Goal: Find specific page/section: Find specific page/section

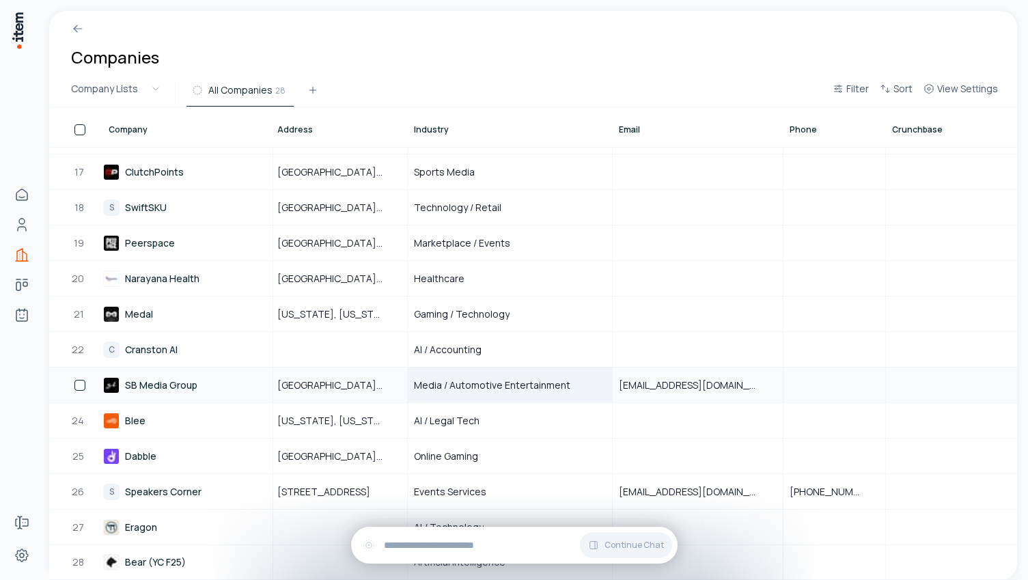
scroll to position [561, 172]
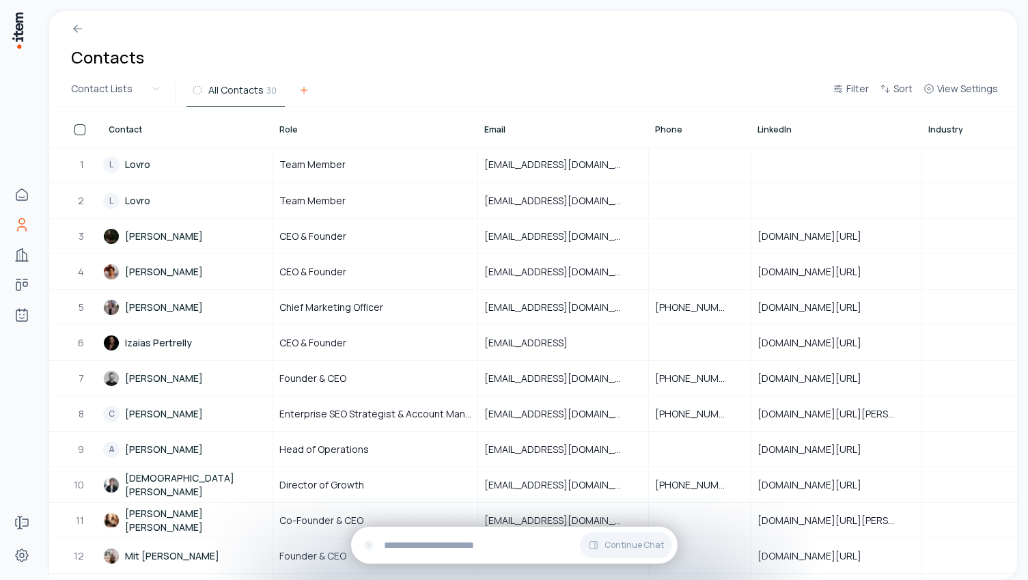
click at [305, 94] on icon at bounding box center [303, 90] width 11 height 11
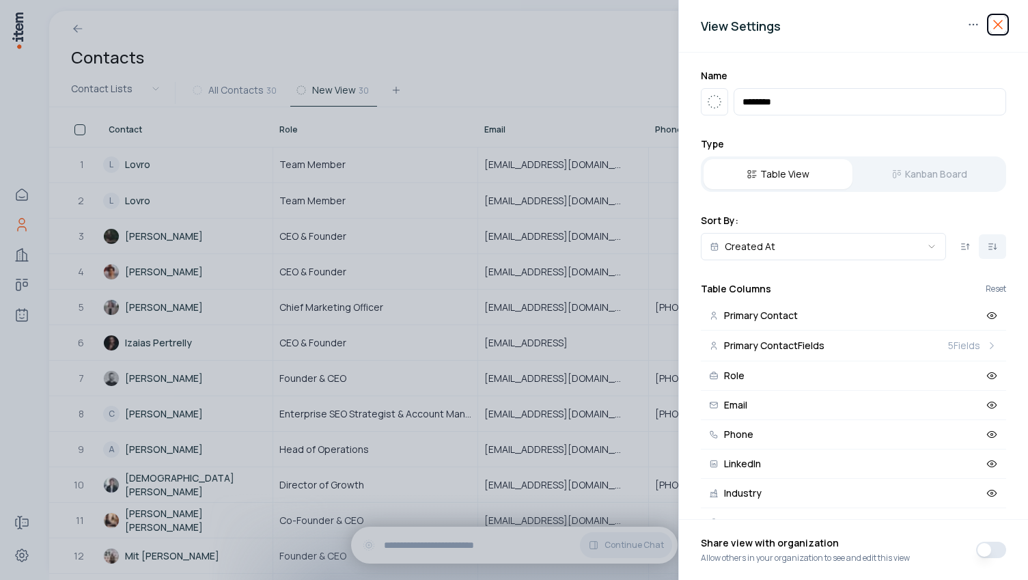
click at [998, 22] on icon "button" at bounding box center [997, 24] width 16 height 16
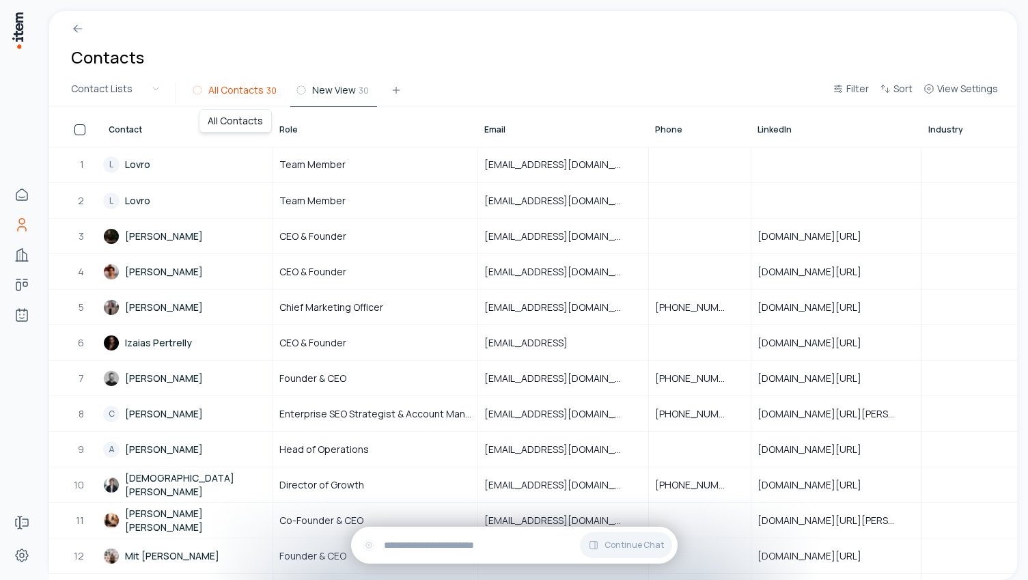
click at [227, 100] on button "All Contacts 30" at bounding box center [235, 94] width 98 height 25
